Goal: Check status

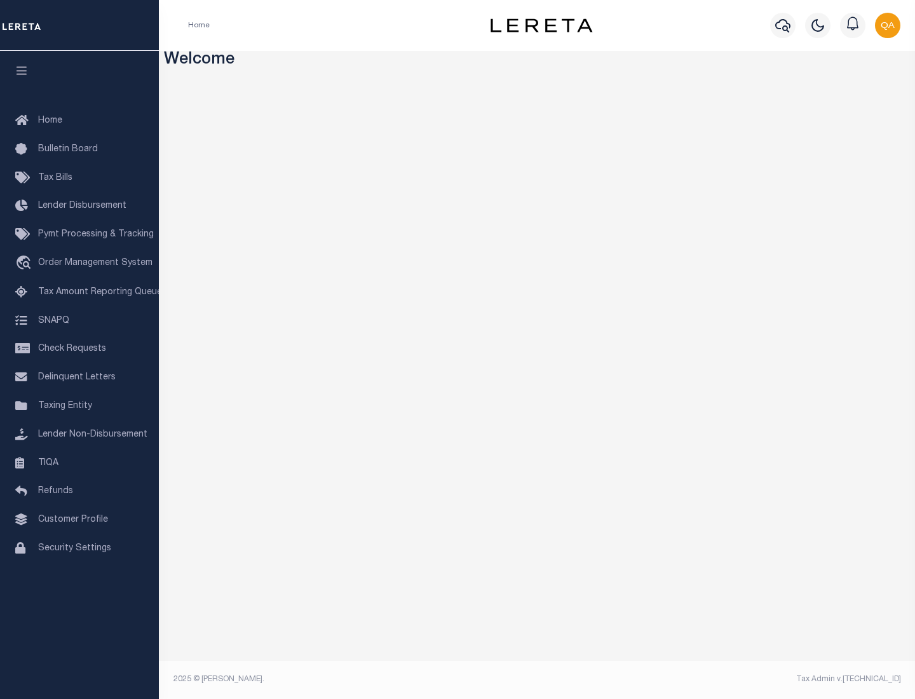
click at [79, 349] on span "Check Requests" at bounding box center [72, 348] width 68 height 9
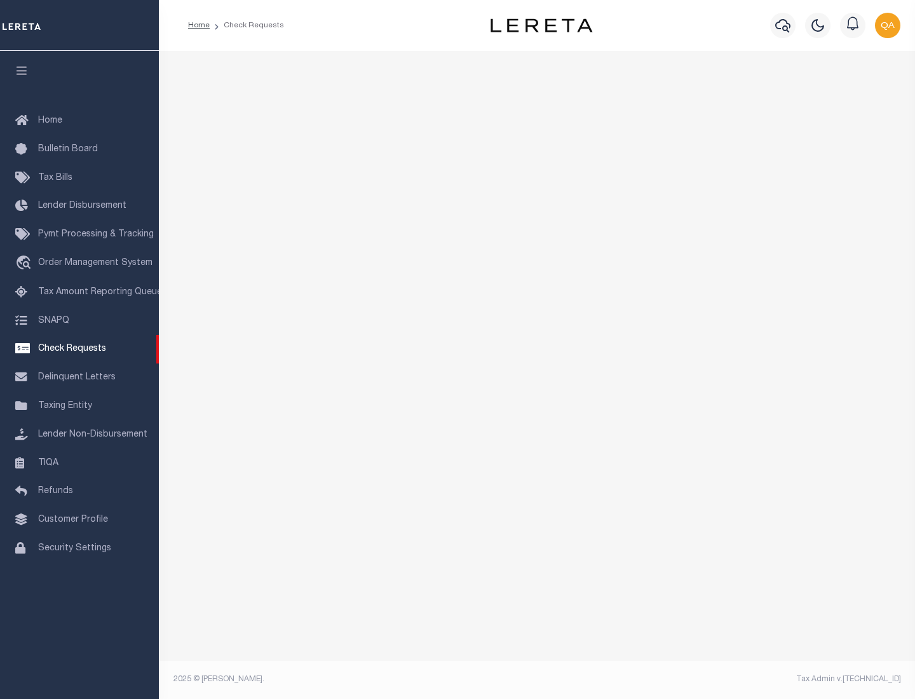
select select "50"
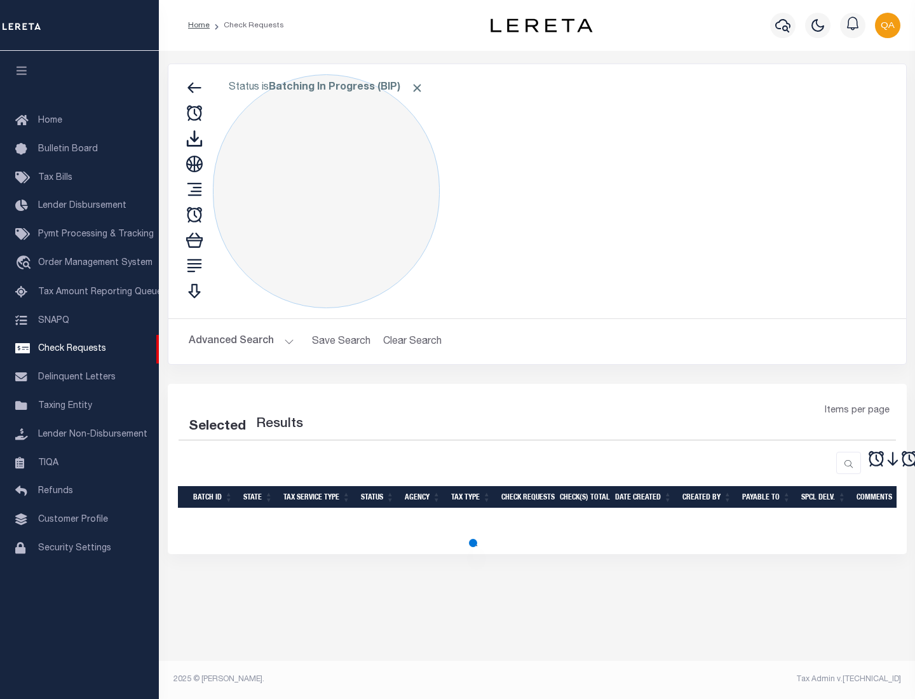
select select "50"
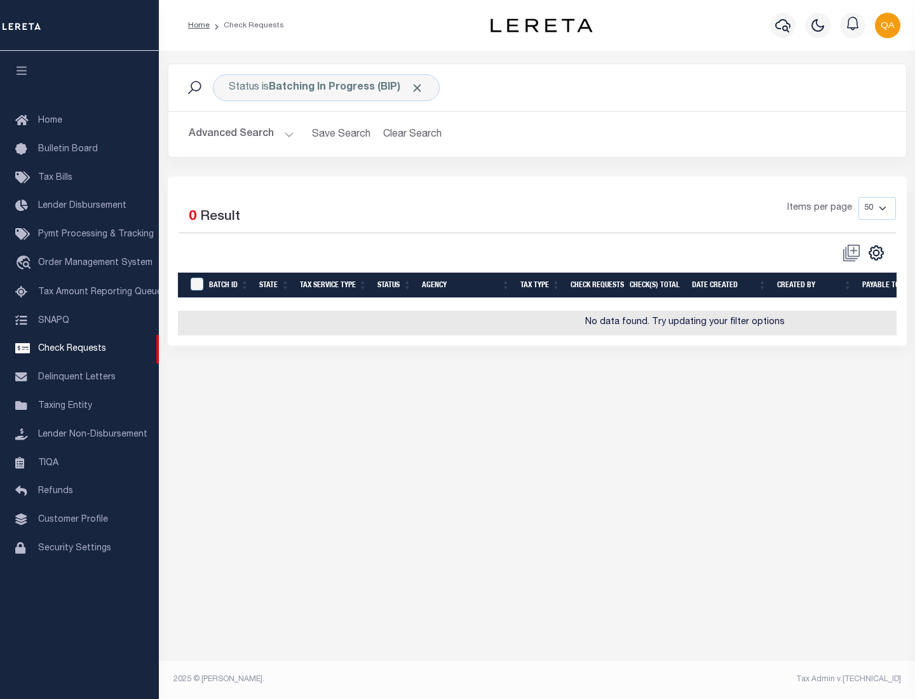
click at [417, 88] on span "Click to Remove" at bounding box center [416, 87] width 13 height 13
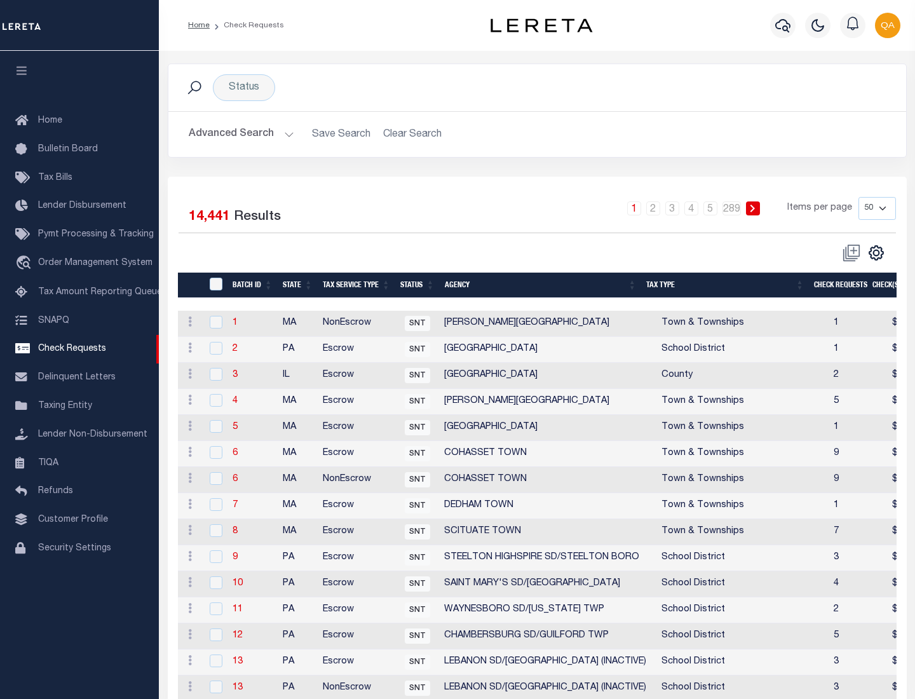
scroll to position [612, 0]
